Goal: Complete application form

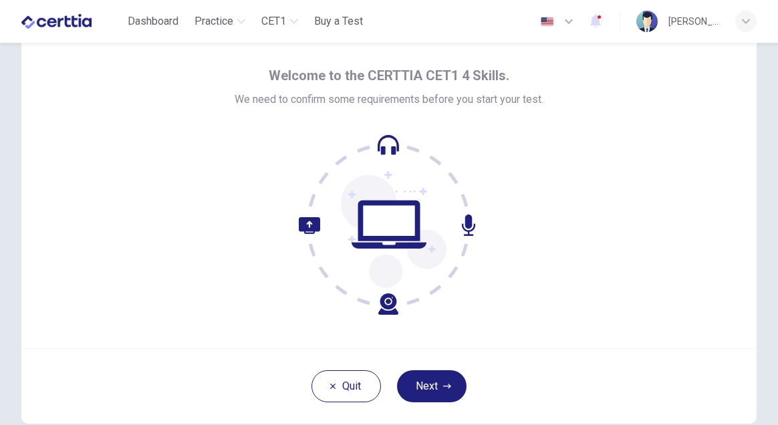
scroll to position [41, 0]
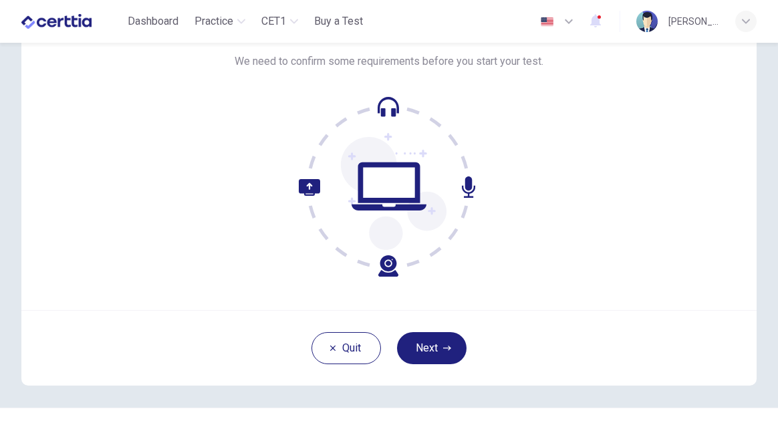
scroll to position [106, 0]
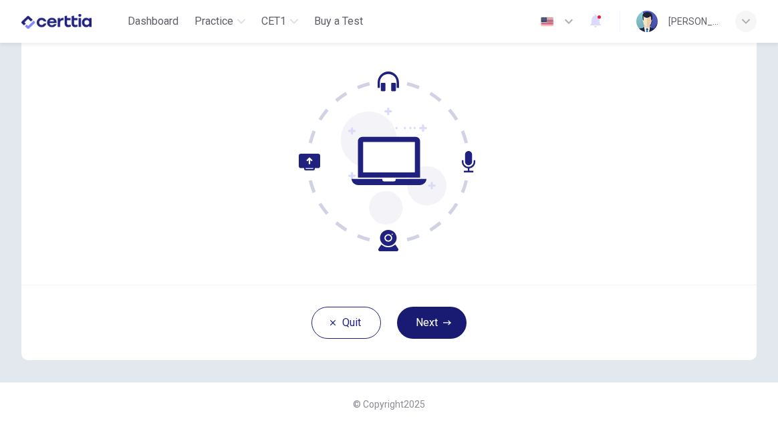
click at [432, 324] on button "Next" at bounding box center [432, 323] width 70 height 32
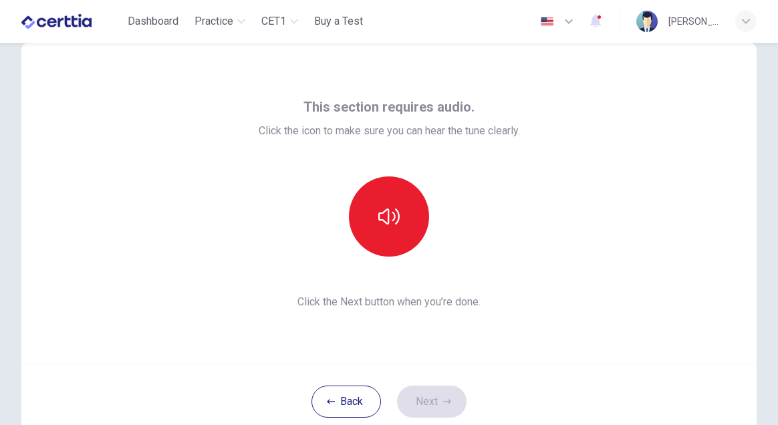
scroll to position [23, 0]
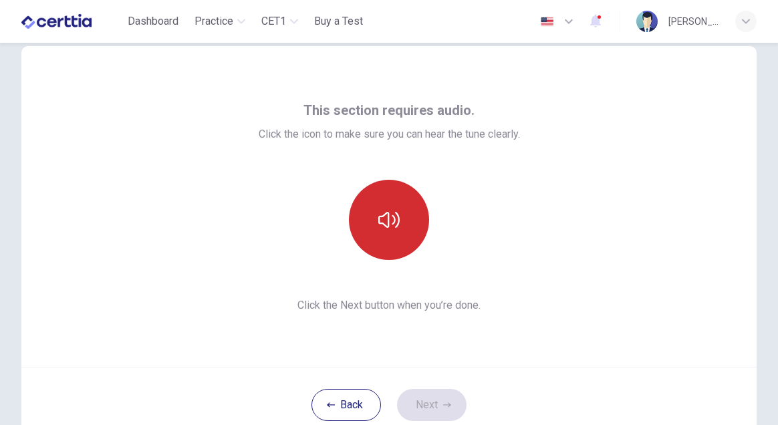
click at [392, 222] on icon "button" at bounding box center [388, 219] width 21 height 21
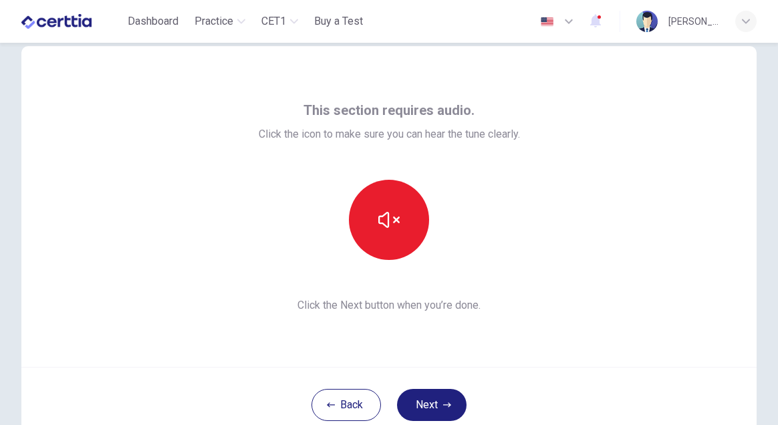
click at [509, 195] on div at bounding box center [389, 220] width 261 height 80
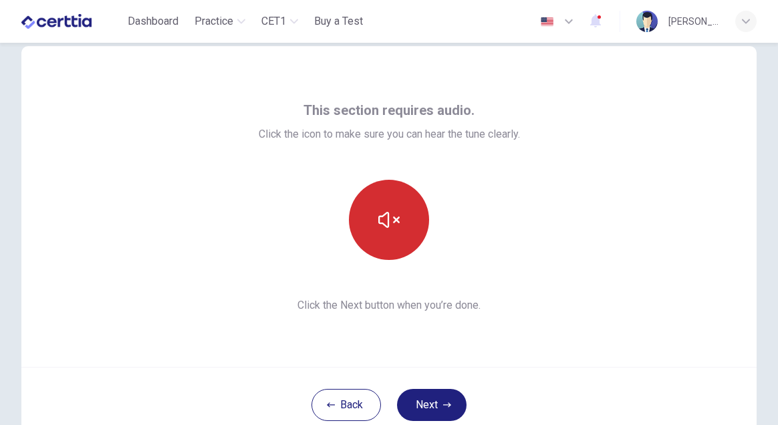
click at [396, 224] on icon "button" at bounding box center [388, 219] width 21 height 21
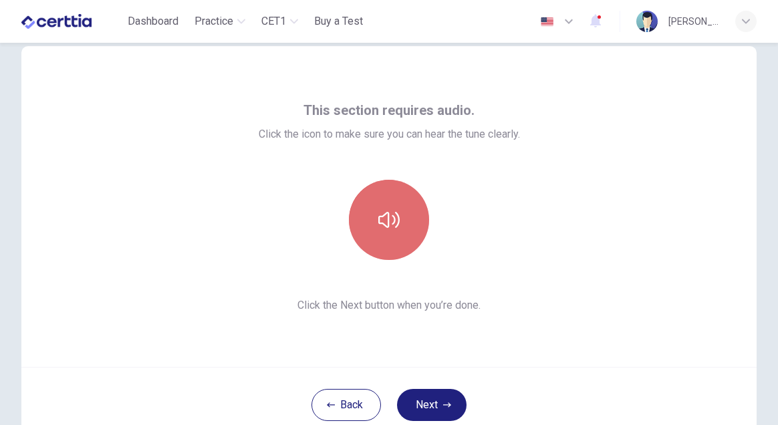
click at [396, 224] on icon "button" at bounding box center [388, 219] width 21 height 21
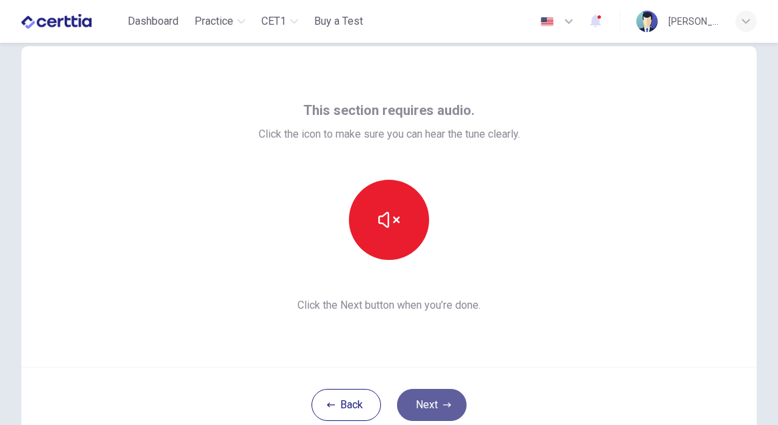
click at [427, 405] on button "Next" at bounding box center [432, 405] width 70 height 32
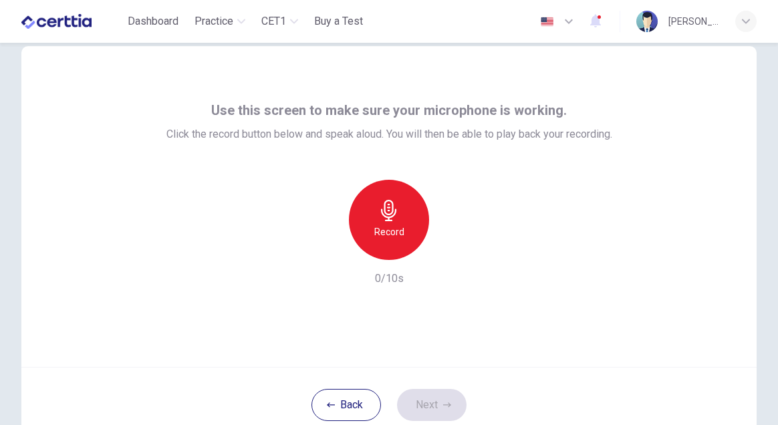
click at [390, 221] on icon "button" at bounding box center [388, 210] width 15 height 21
click at [328, 249] on icon "button" at bounding box center [328, 249] width 8 height 8
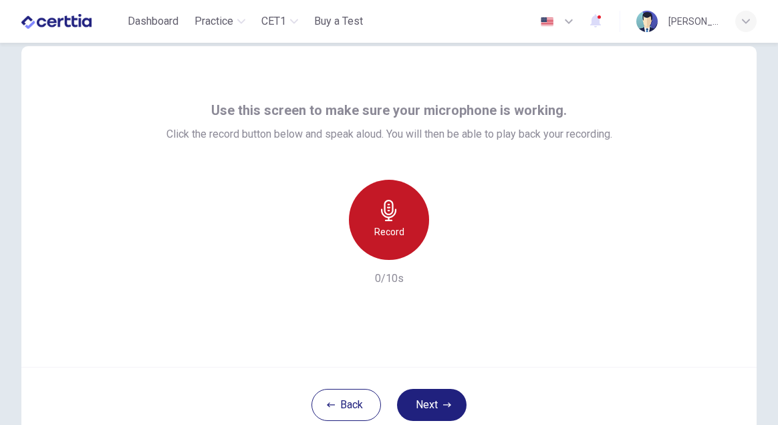
click at [388, 221] on icon "button" at bounding box center [388, 210] width 15 height 21
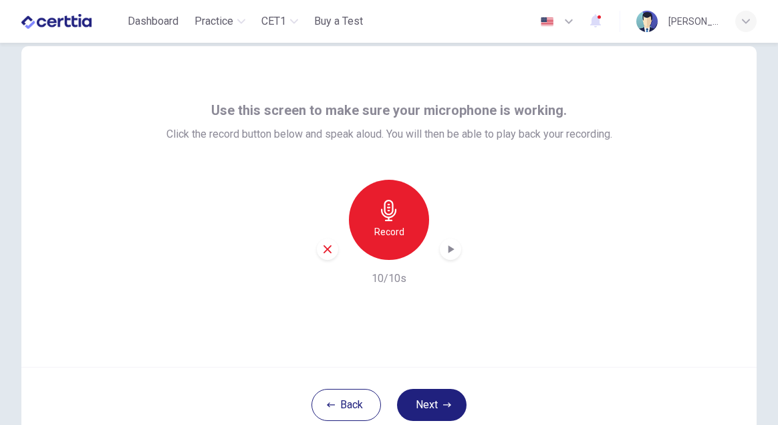
click at [452, 249] on icon "button" at bounding box center [452, 249] width 6 height 8
click at [324, 245] on icon "button" at bounding box center [328, 249] width 8 height 8
click at [390, 221] on div "Record" at bounding box center [389, 220] width 80 height 80
click at [464, 253] on div "Record 10/10s" at bounding box center [389, 233] width 446 height 107
click at [449, 251] on icon "button" at bounding box center [452, 249] width 6 height 8
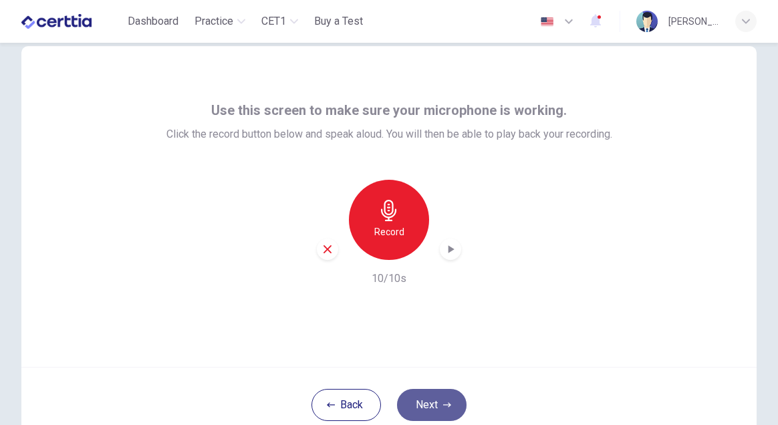
click at [427, 398] on button "Next" at bounding box center [432, 405] width 70 height 32
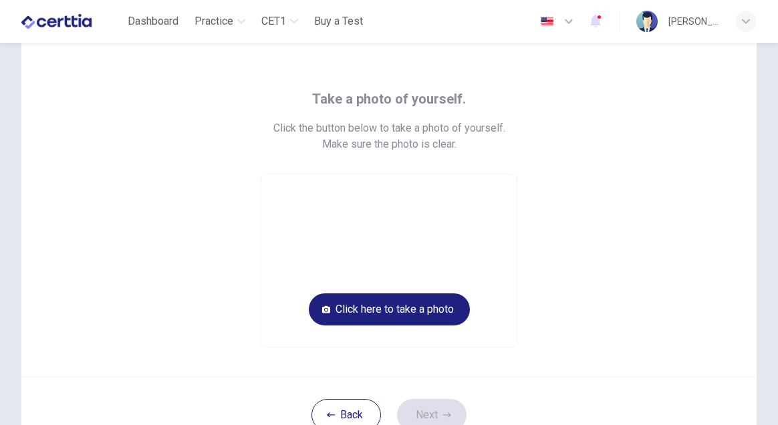
scroll to position [35, 0]
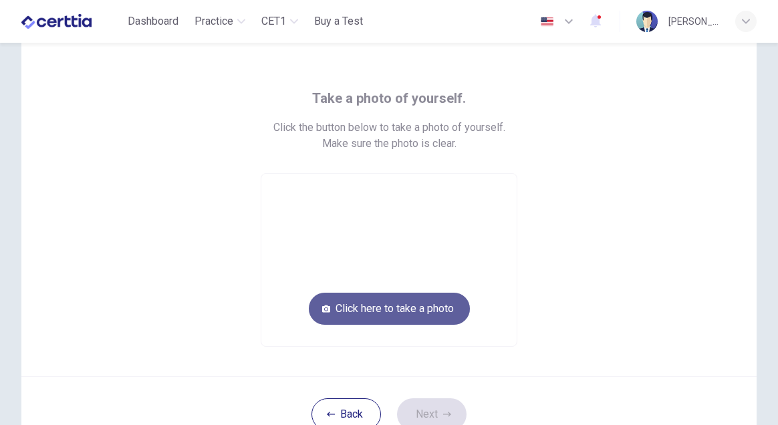
click at [409, 309] on button "Click here to take a photo" at bounding box center [389, 309] width 161 height 32
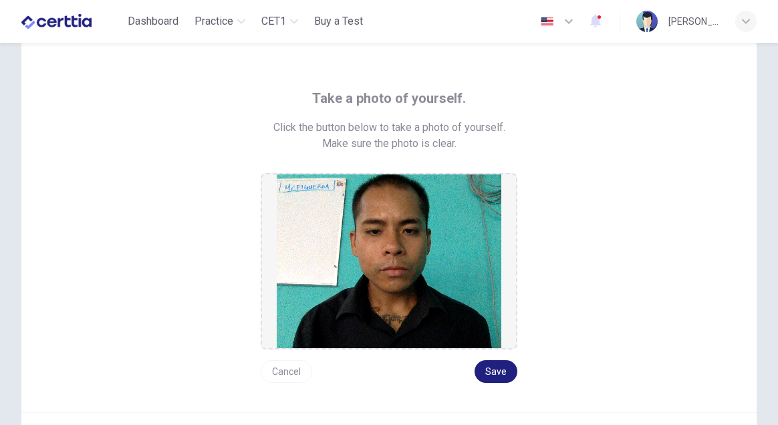
click at [293, 378] on button "Cancel" at bounding box center [286, 371] width 51 height 23
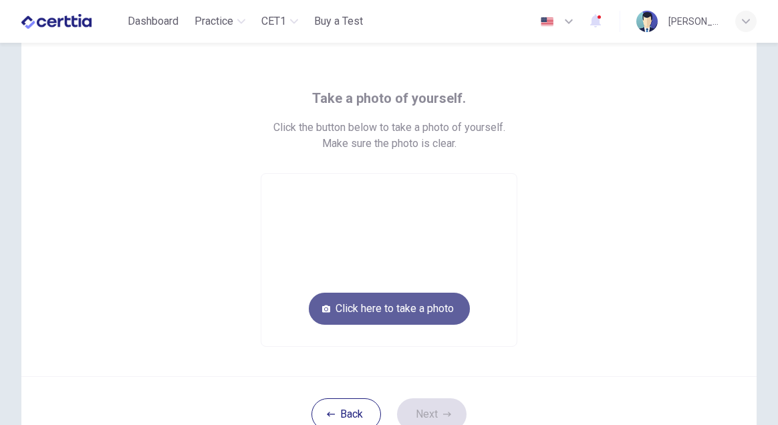
click at [406, 310] on button "Click here to take a photo" at bounding box center [389, 309] width 161 height 32
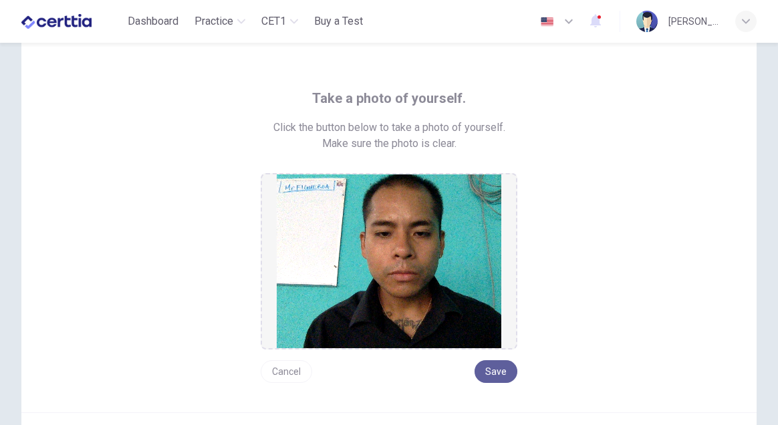
click at [497, 368] on button "Save" at bounding box center [496, 371] width 43 height 23
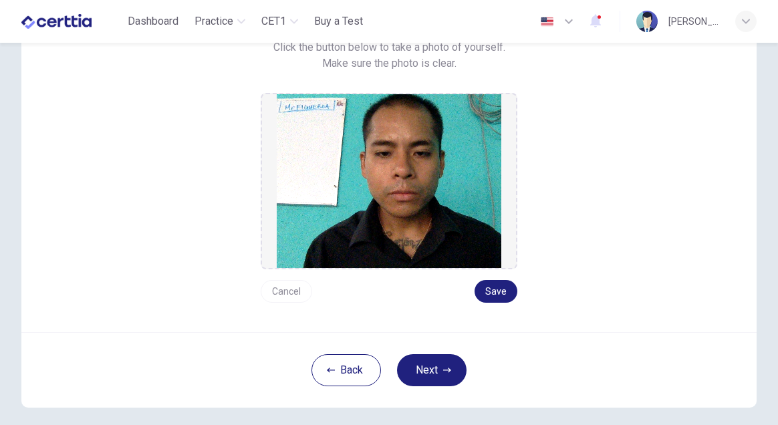
scroll to position [117, 0]
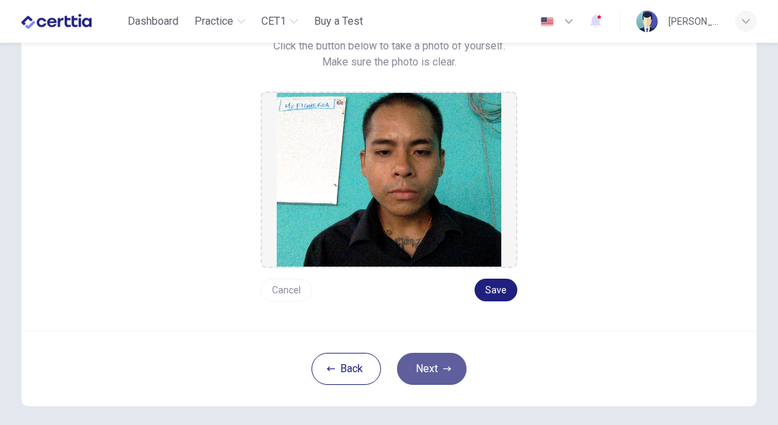
click at [440, 372] on button "Next" at bounding box center [432, 369] width 70 height 32
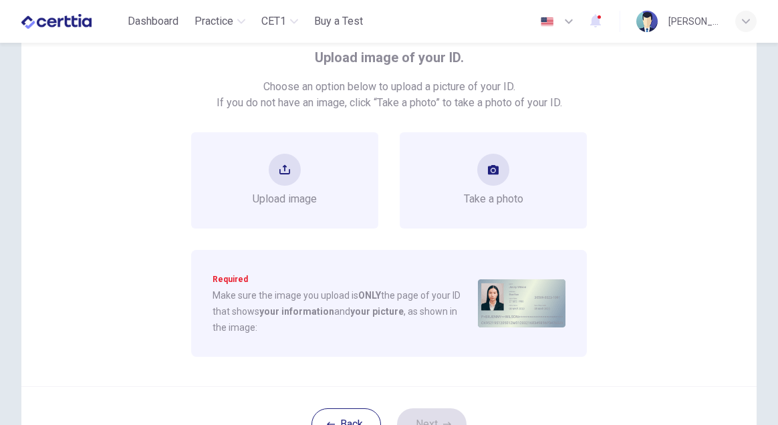
scroll to position [78, 0]
click at [289, 174] on button "upload" at bounding box center [285, 168] width 32 height 32
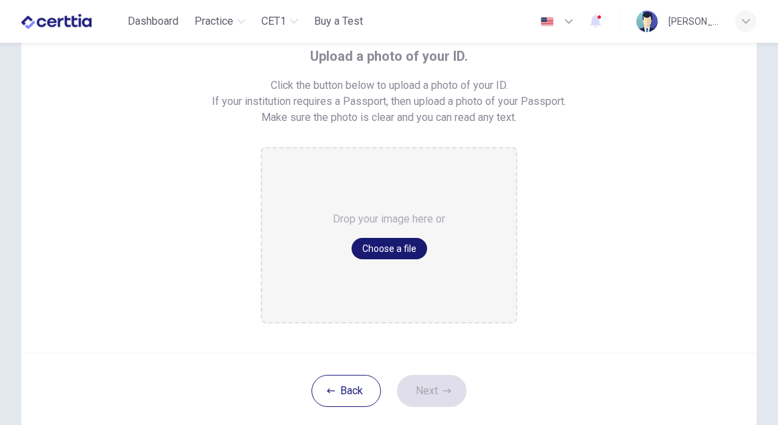
click at [398, 247] on button "Choose a file" at bounding box center [390, 248] width 76 height 21
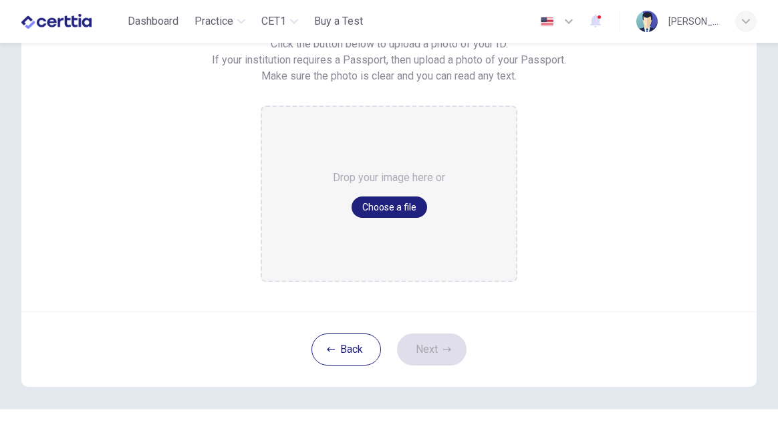
scroll to position [146, 0]
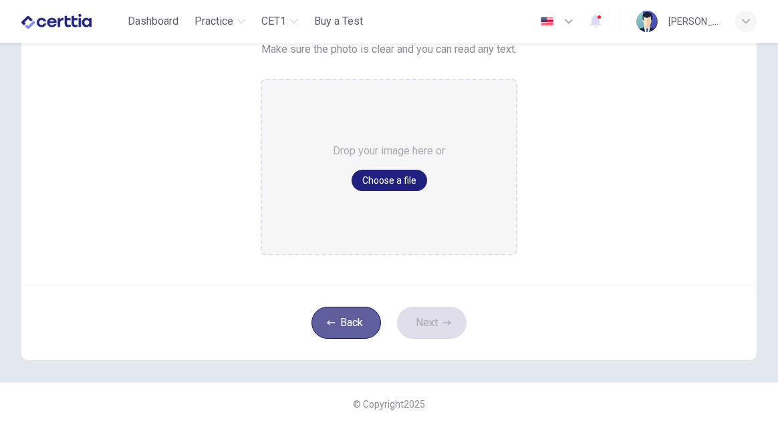
click at [340, 335] on button "Back" at bounding box center [347, 323] width 70 height 32
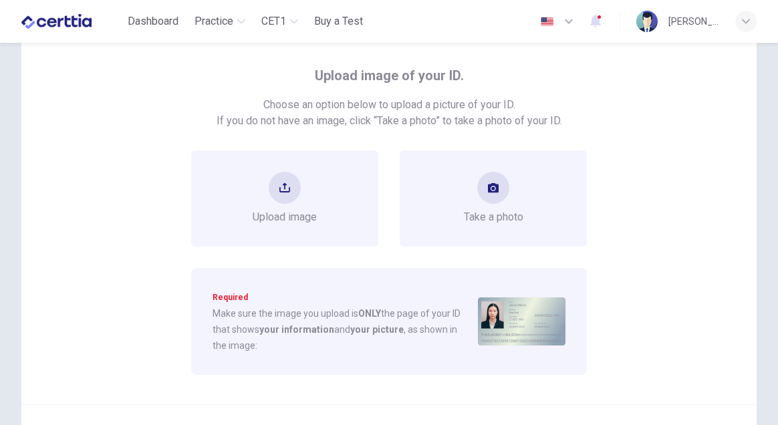
scroll to position [62, 0]
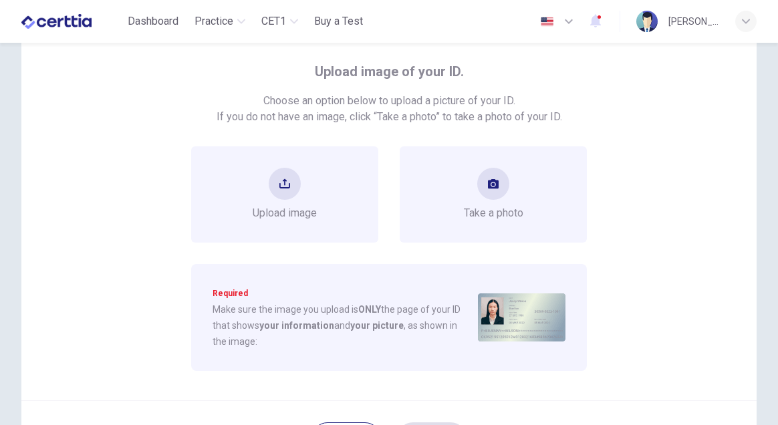
click at [752, 15] on div "button" at bounding box center [745, 21] width 21 height 21
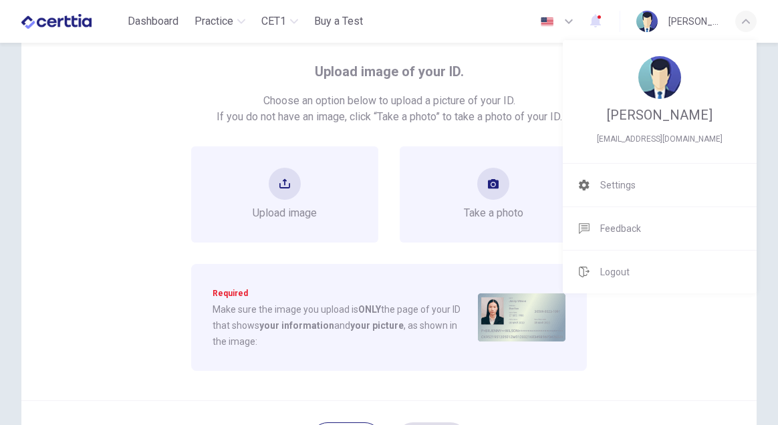
click at [746, 19] on div at bounding box center [389, 212] width 778 height 425
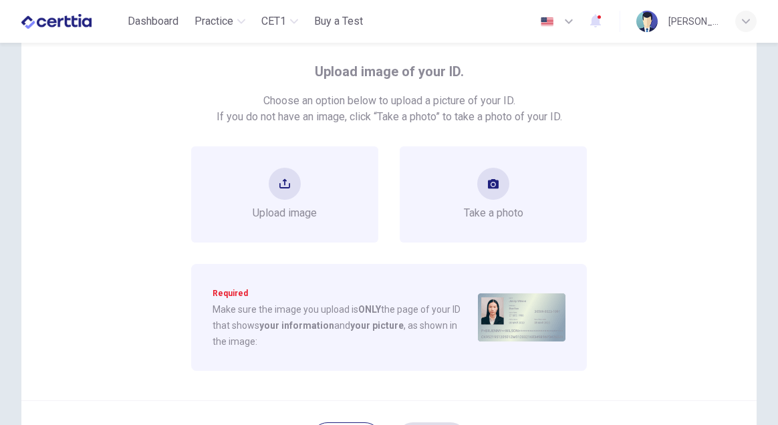
click at [747, 23] on icon "button" at bounding box center [746, 21] width 8 height 8
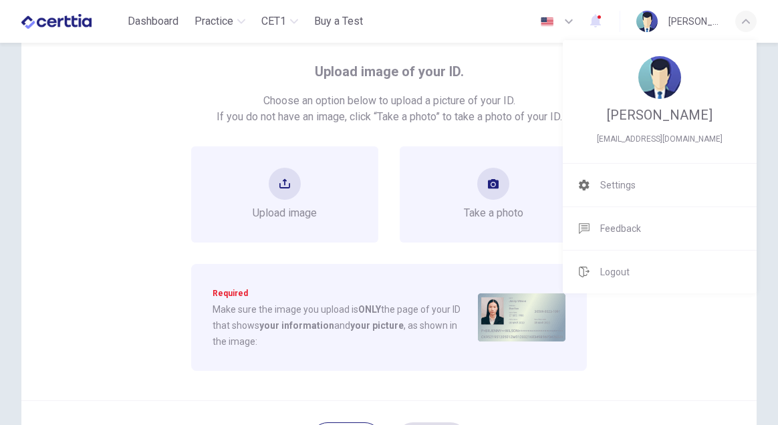
click at [745, 19] on div at bounding box center [389, 212] width 778 height 425
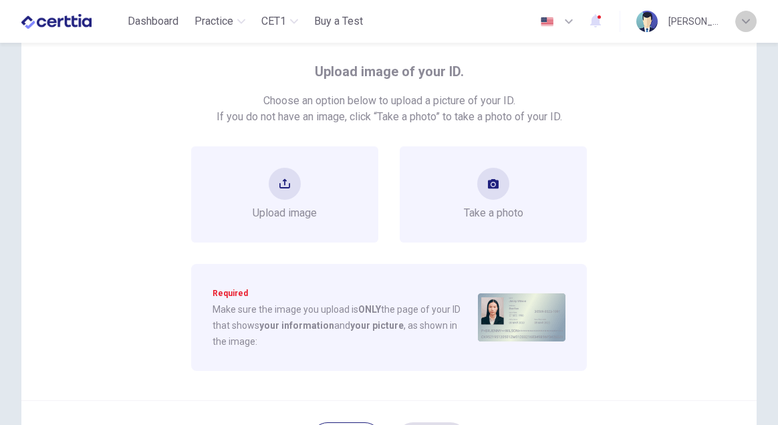
click at [739, 21] on div "button" at bounding box center [745, 21] width 21 height 21
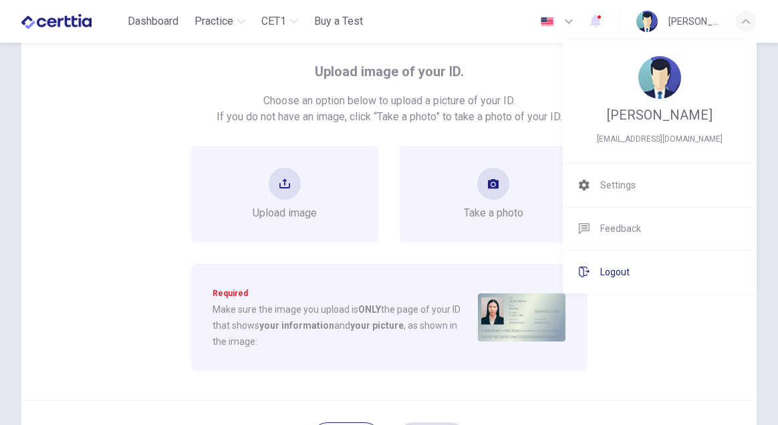
click at [610, 280] on li "Logout" at bounding box center [660, 272] width 194 height 43
